Goal: Transaction & Acquisition: Purchase product/service

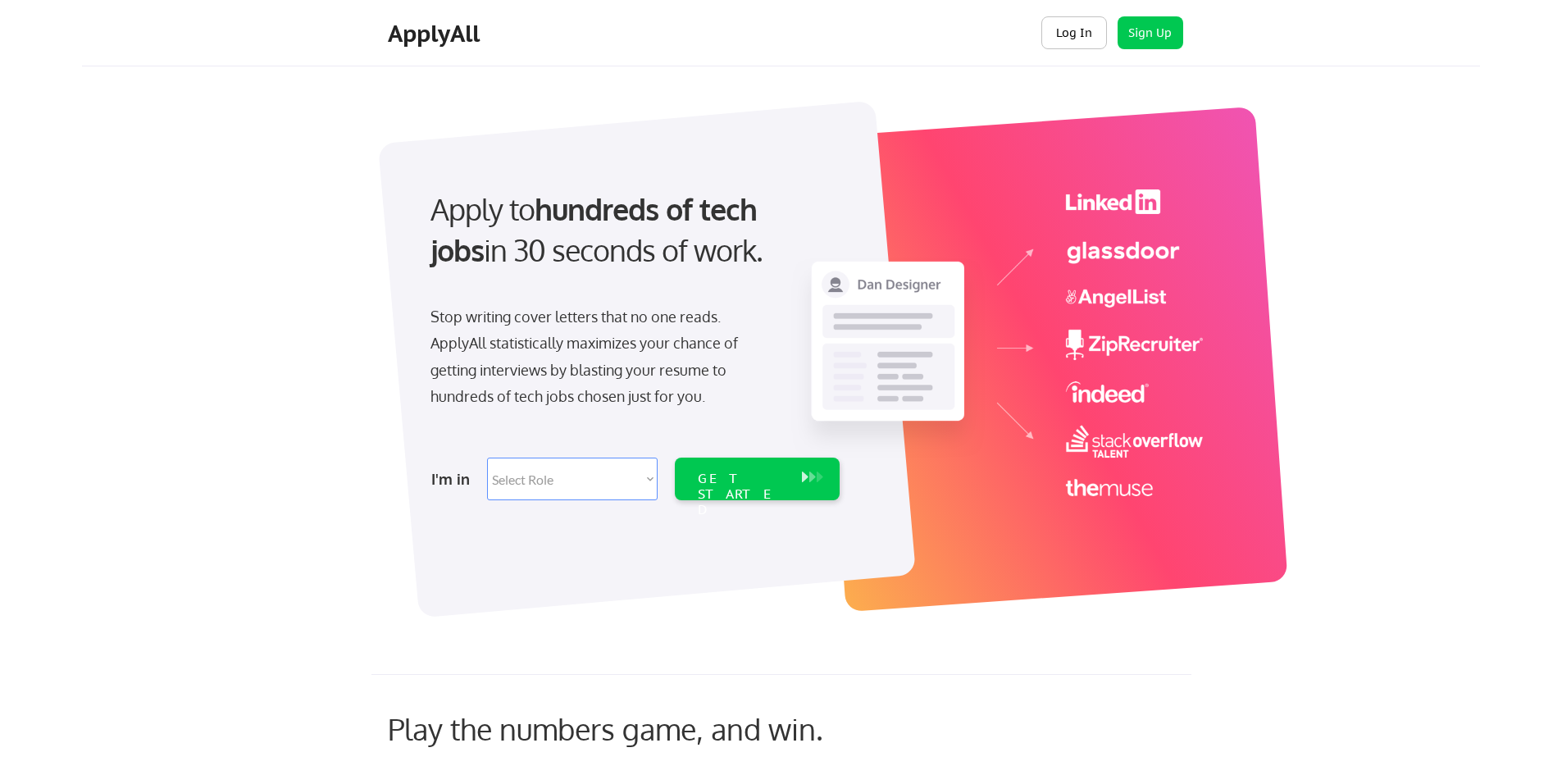
click at [1074, 33] on button "Log In" at bounding box center [1074, 32] width 66 height 33
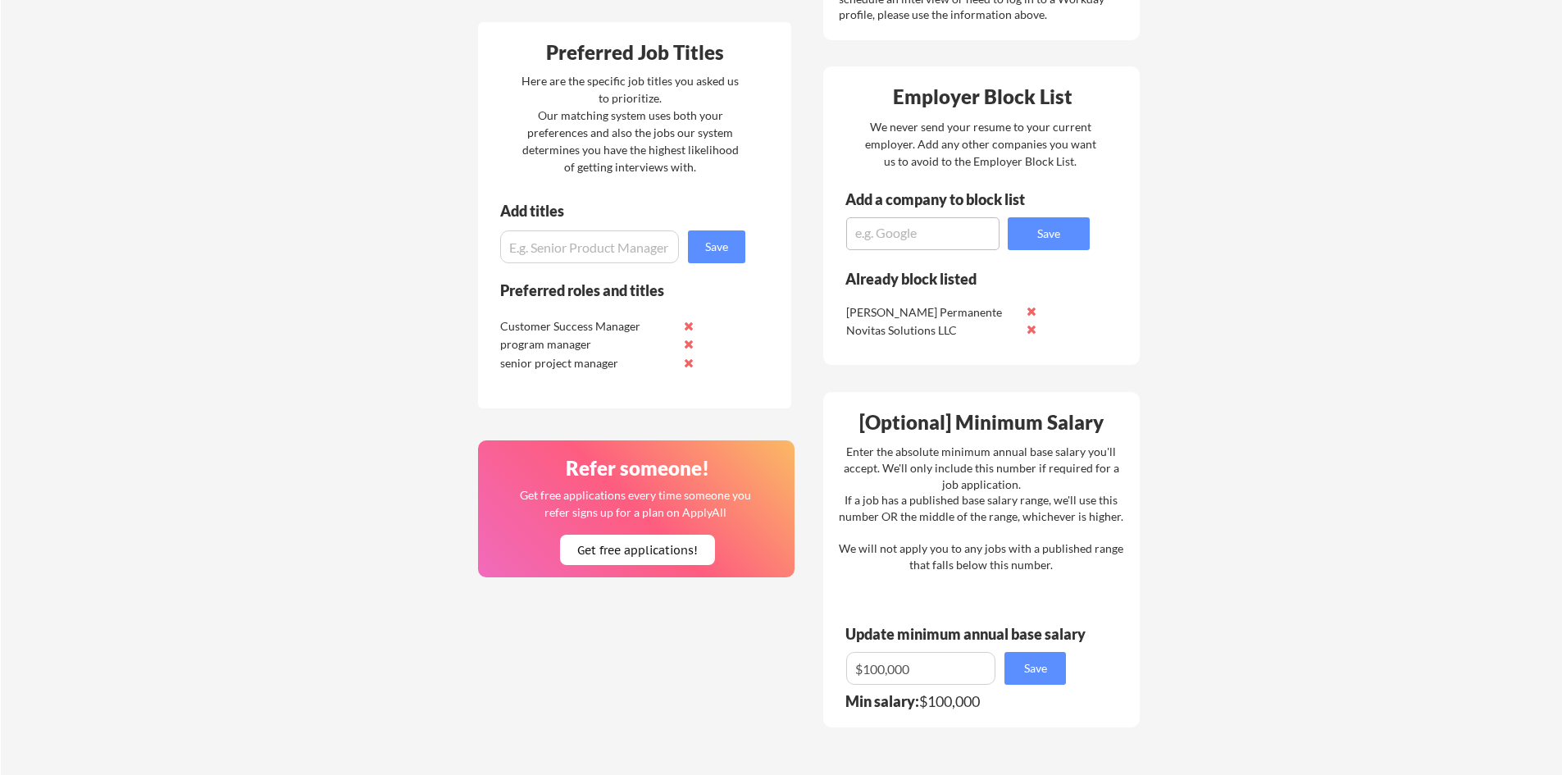
scroll to position [738, 0]
click at [690, 324] on button at bounding box center [688, 324] width 12 height 12
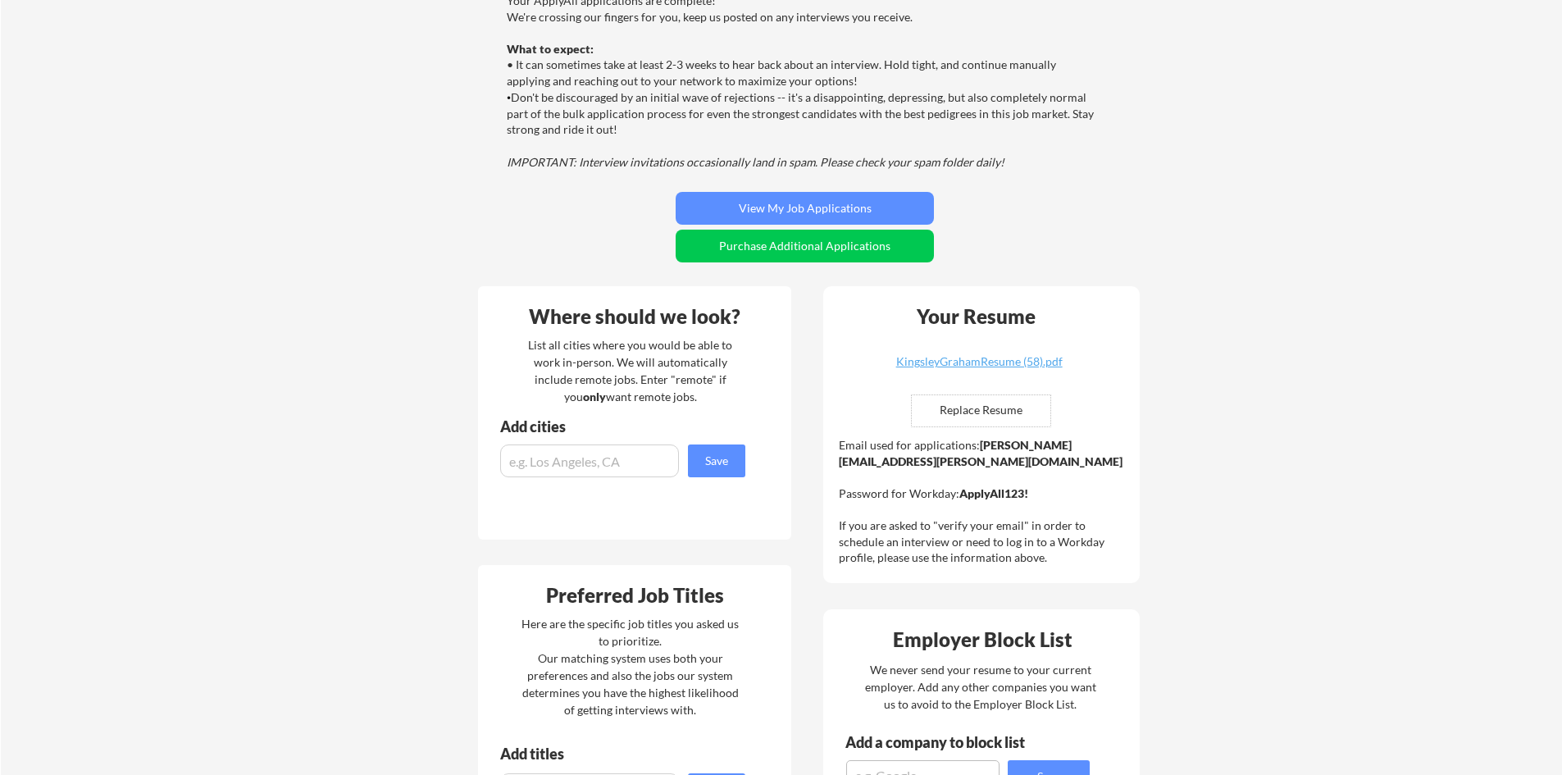
scroll to position [122, 0]
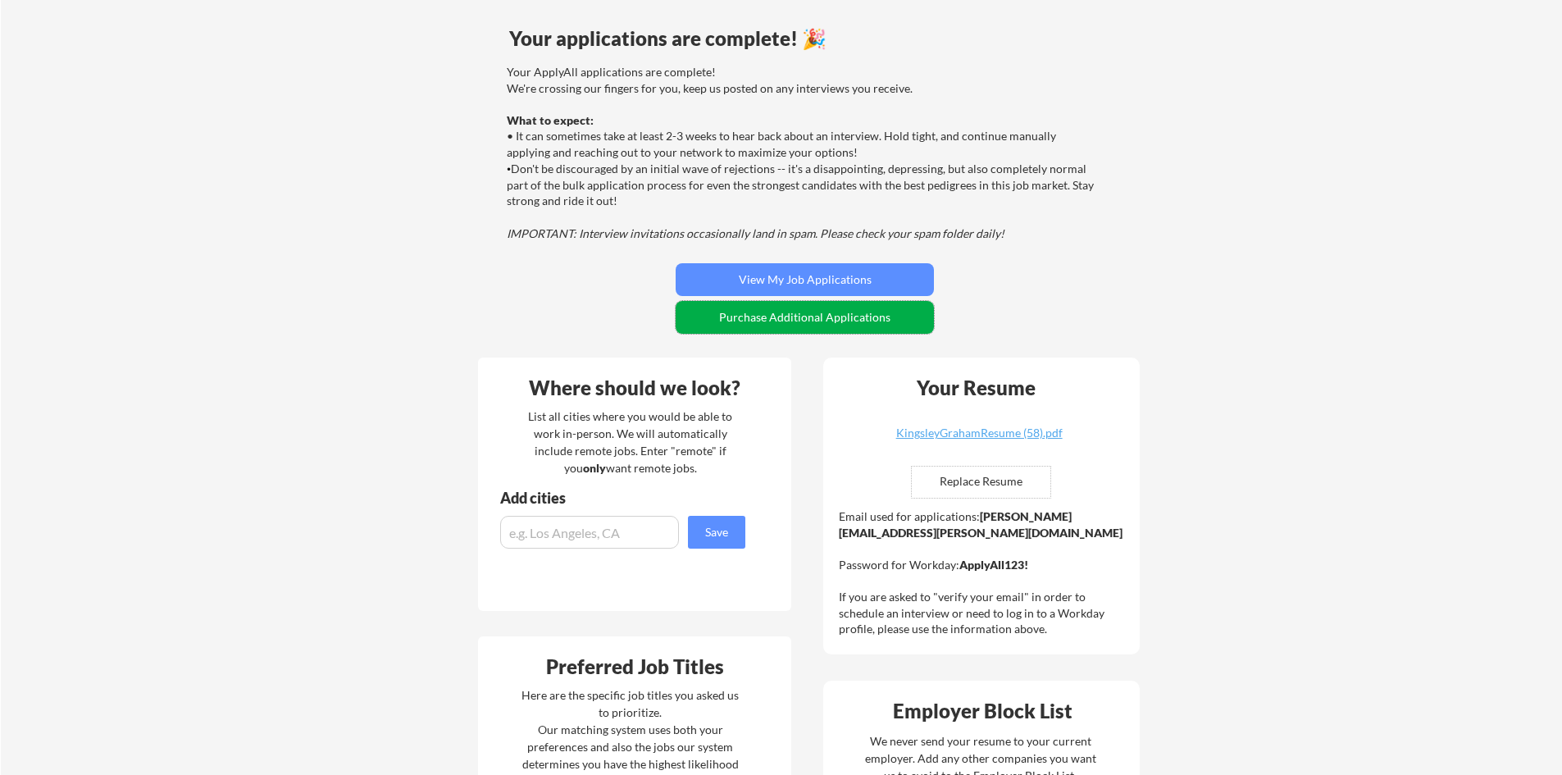
click at [803, 313] on button "Purchase Additional Applications" at bounding box center [805, 317] width 258 height 33
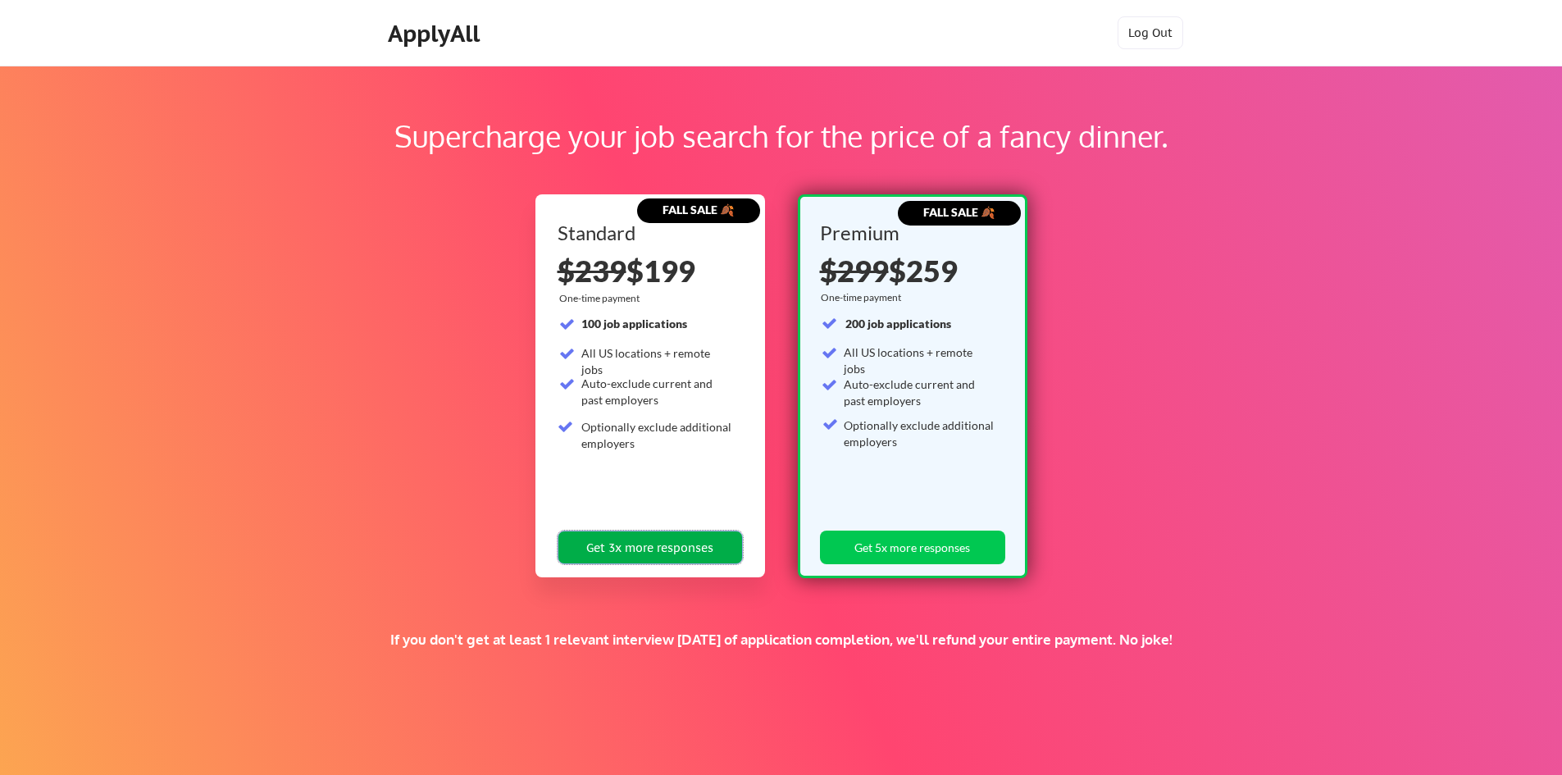
click at [626, 551] on button "Get 3x more responses" at bounding box center [649, 547] width 185 height 34
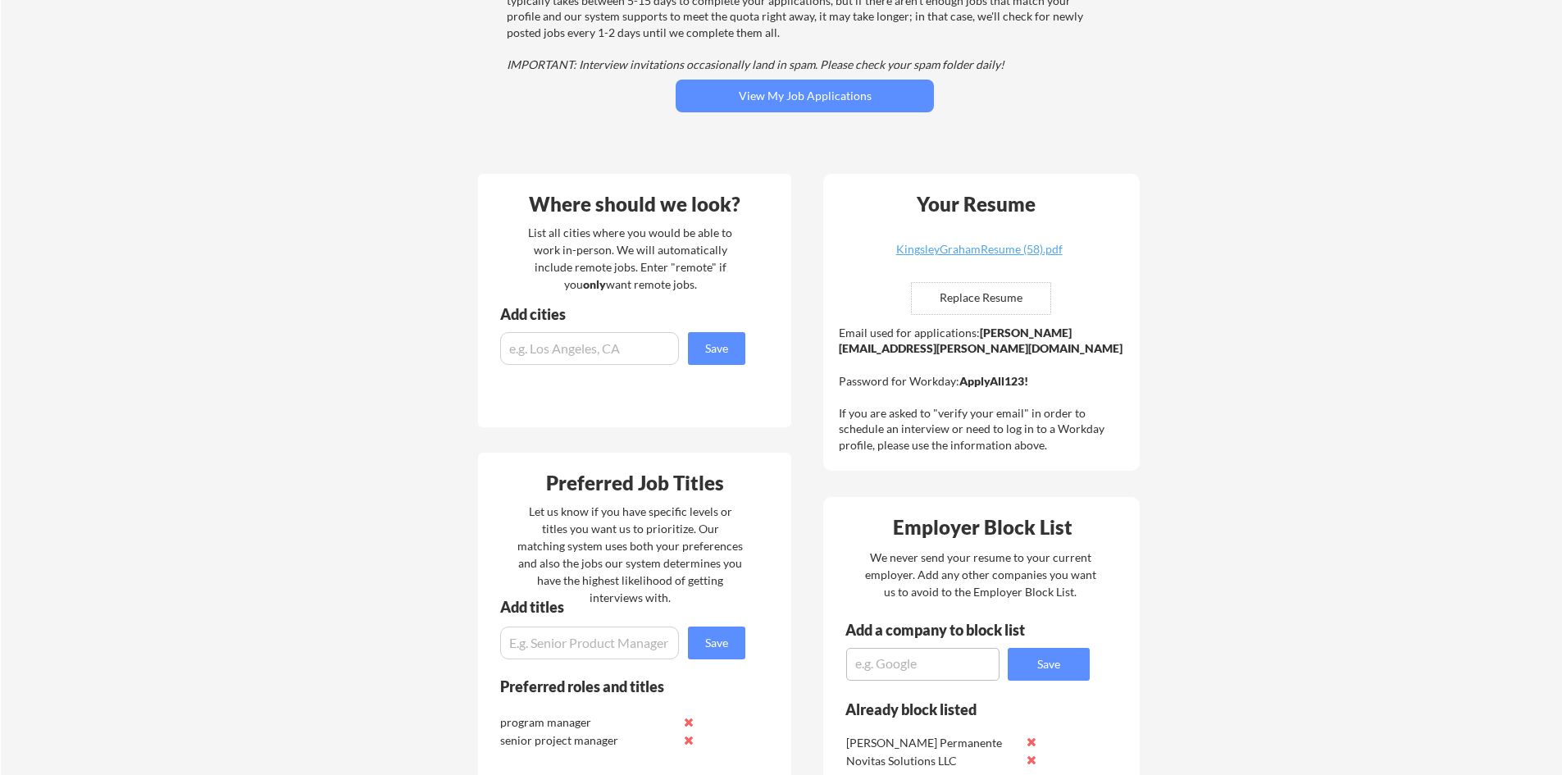
scroll to position [246, 0]
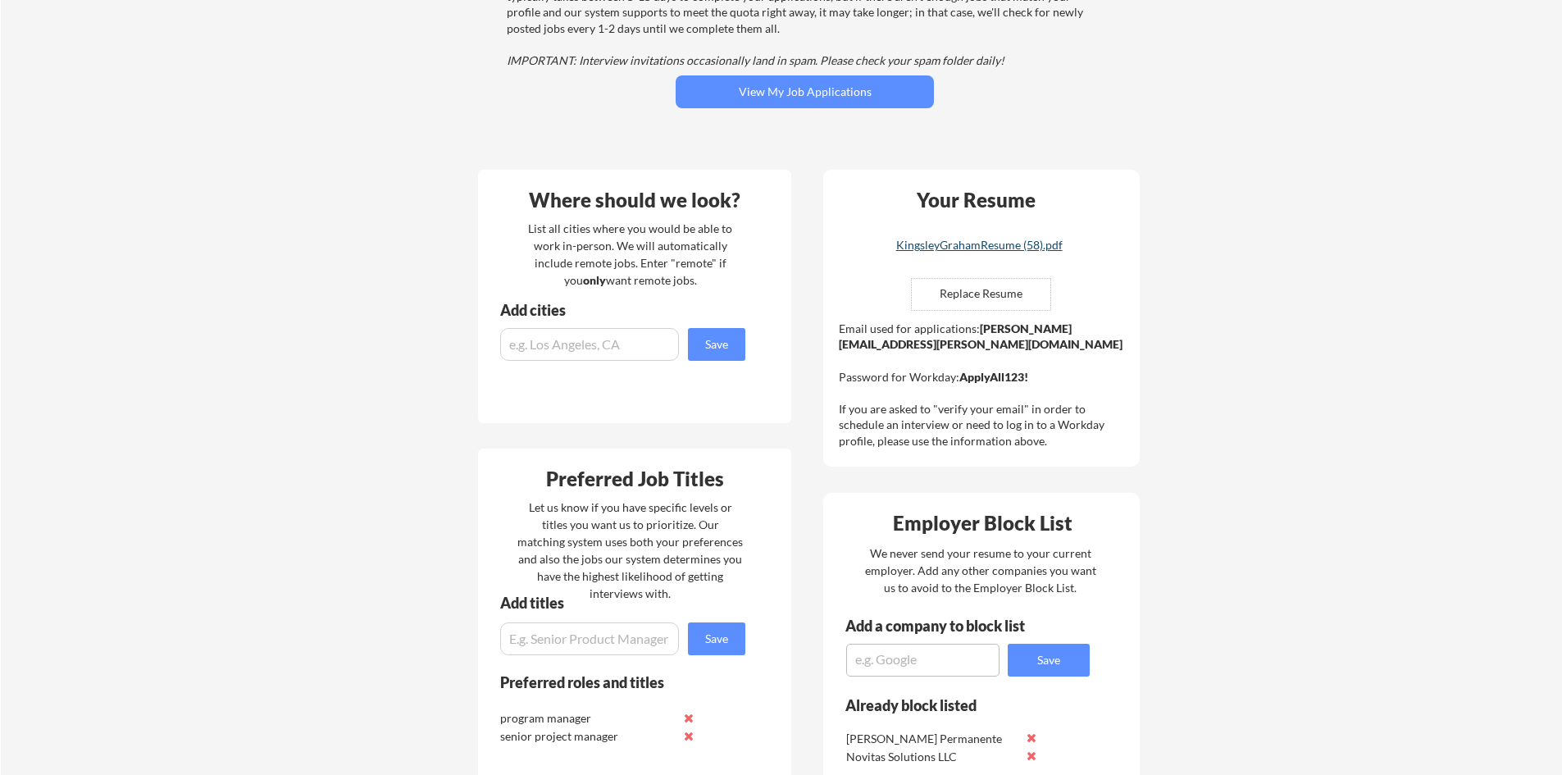
click at [976, 247] on div "KingsleyGrahamResume (58).pdf" at bounding box center [978, 244] width 195 height 11
click at [996, 245] on div "KingsleyGrahamResume (58).pdf" at bounding box center [978, 244] width 195 height 11
click at [622, 342] on input "input" at bounding box center [589, 344] width 179 height 33
type input "remote"
click at [703, 332] on button "Save" at bounding box center [716, 344] width 57 height 33
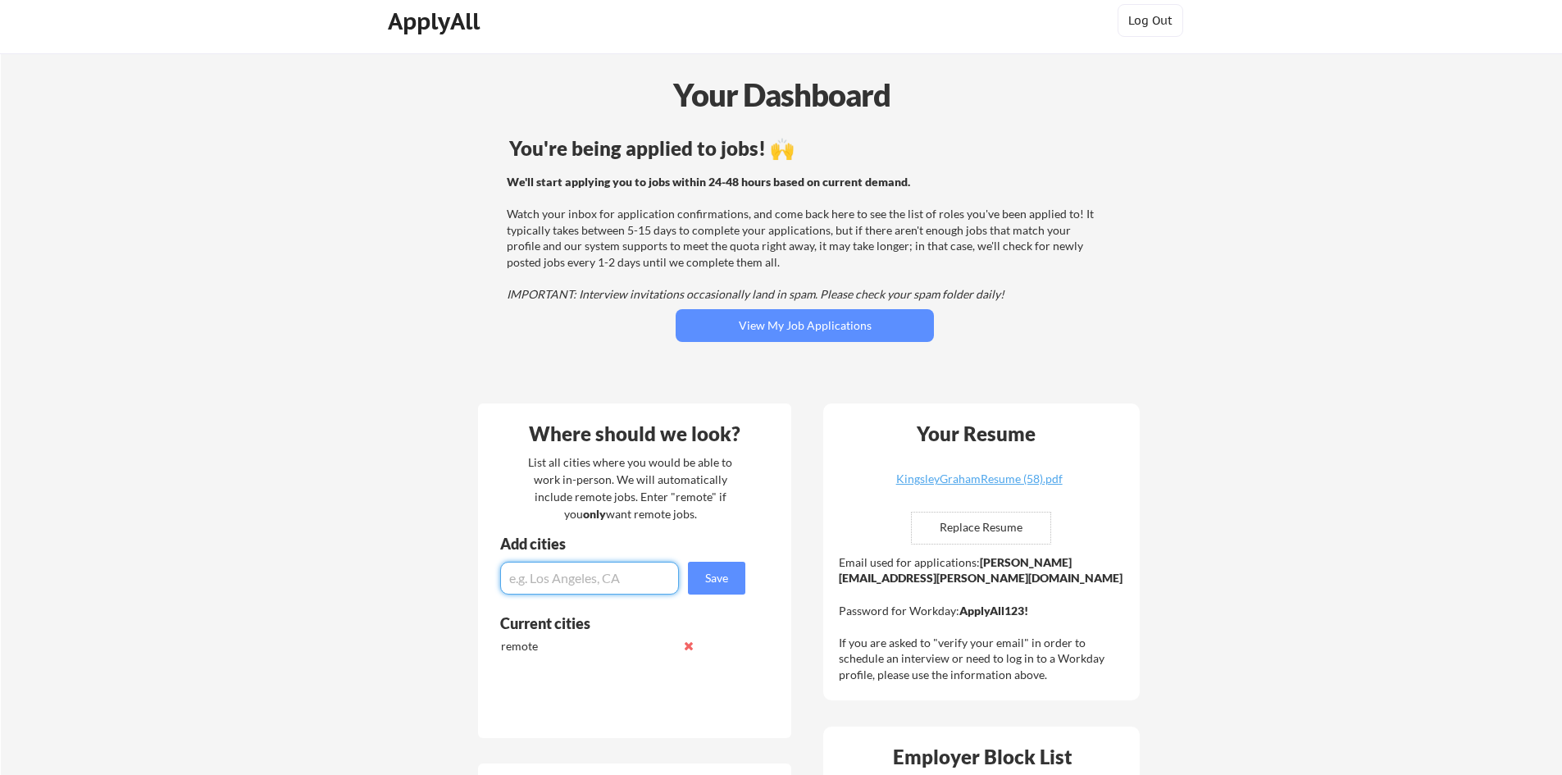
scroll to position [0, 0]
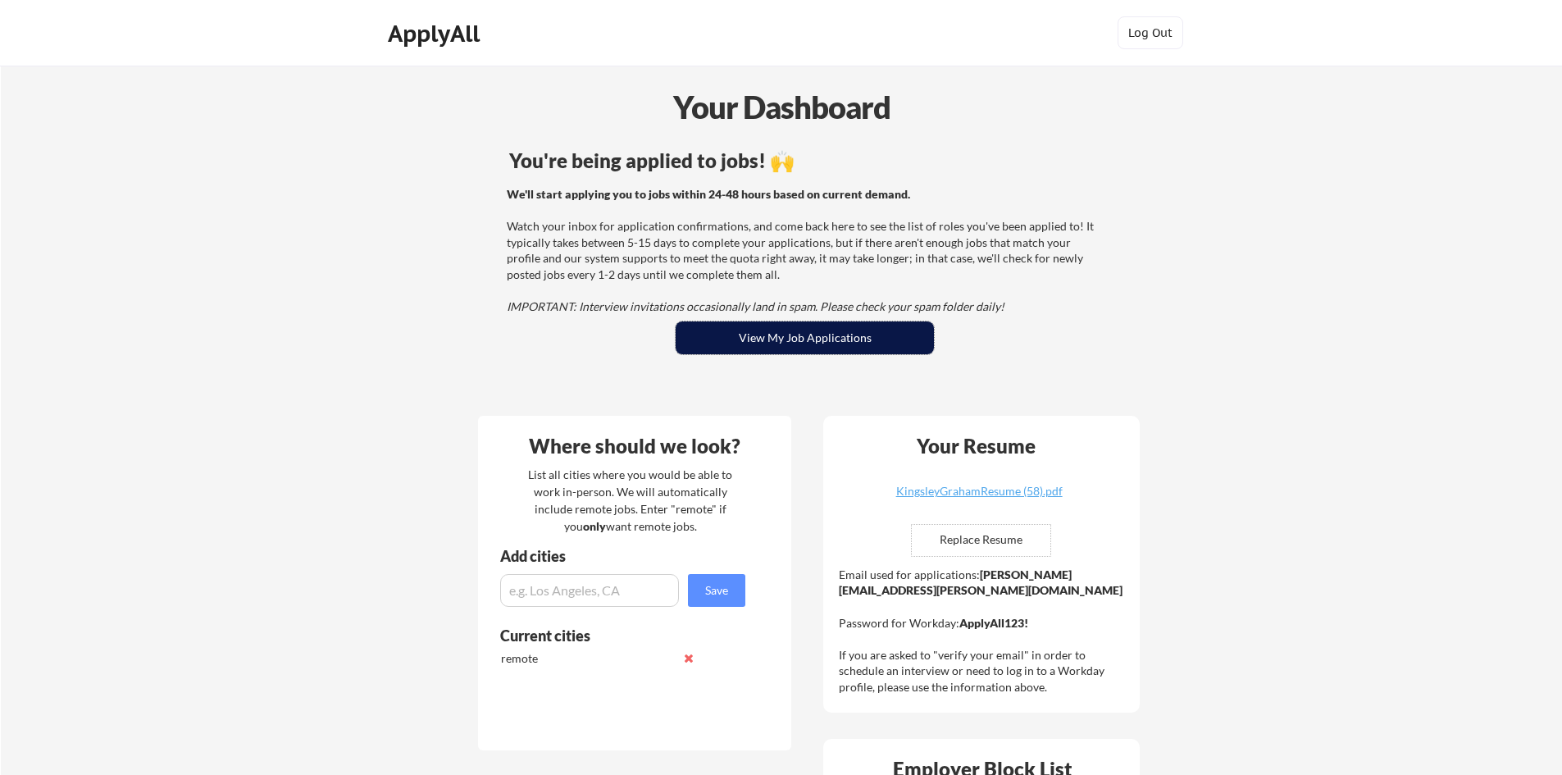
click at [812, 342] on button "View My Job Applications" at bounding box center [805, 337] width 258 height 33
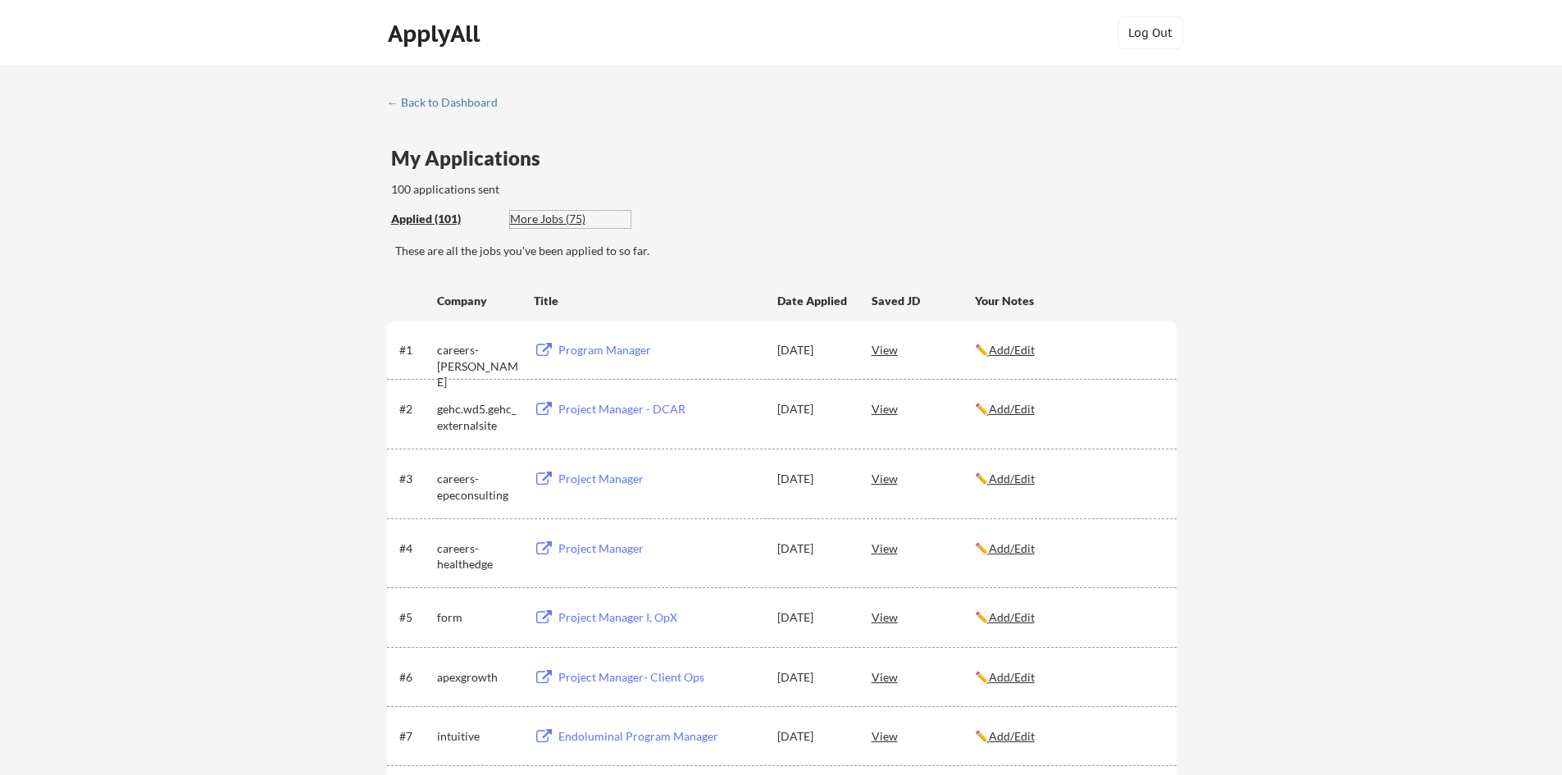
click at [540, 219] on div "More Jobs (75)" at bounding box center [570, 219] width 121 height 16
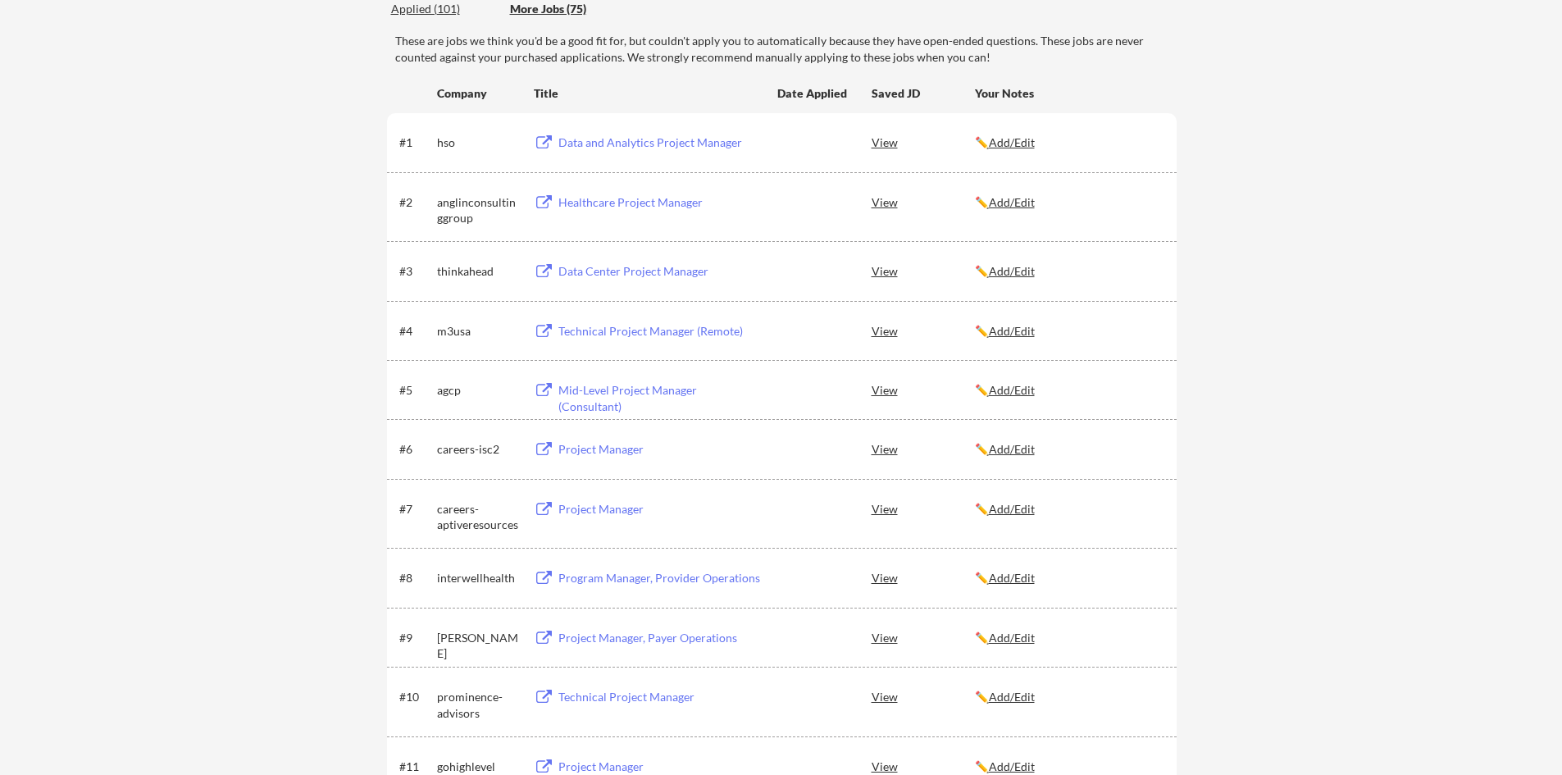
scroll to position [328, 0]
